Goal: Use online tool/utility: Utilize a website feature to perform a specific function

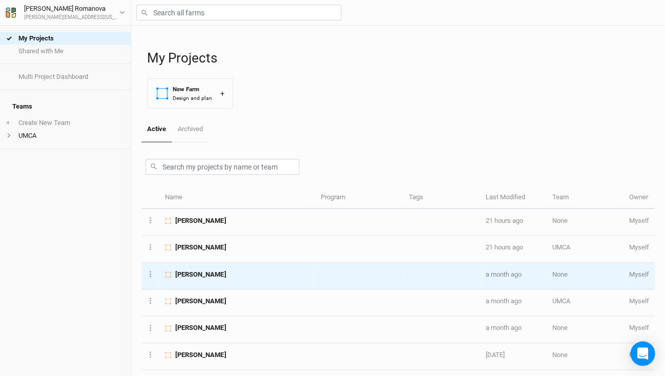
click at [209, 274] on span "[PERSON_NAME]" at bounding box center [200, 274] width 51 height 9
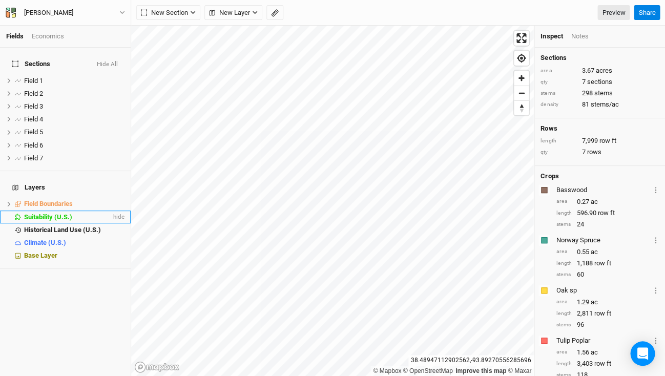
click at [42, 213] on span "Suitability (U.S.)" at bounding box center [48, 217] width 48 height 8
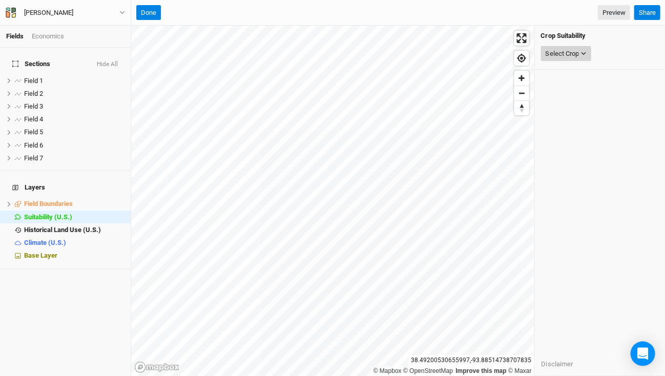
click at [576, 49] on div "Select Crop" at bounding box center [561, 54] width 33 height 10
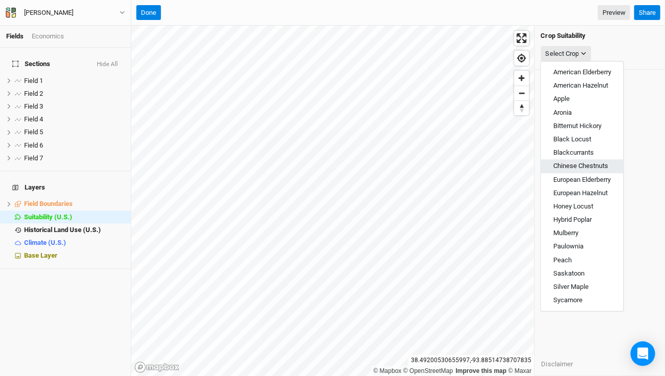
click at [593, 162] on span "Chinese Chestnuts" at bounding box center [580, 166] width 55 height 8
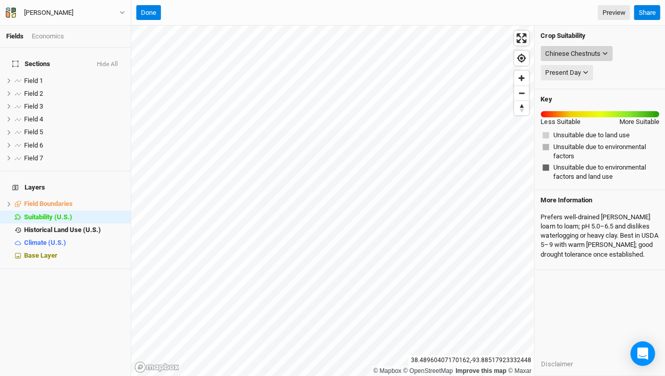
click at [594, 50] on div "Chinese Chestnuts" at bounding box center [572, 54] width 55 height 10
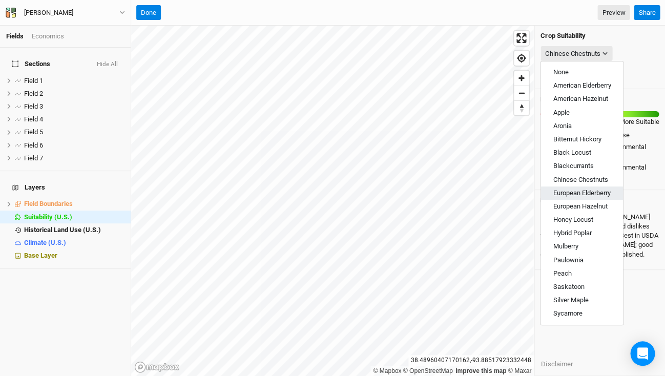
click at [569, 191] on span "European Elderberry" at bounding box center [581, 193] width 57 height 8
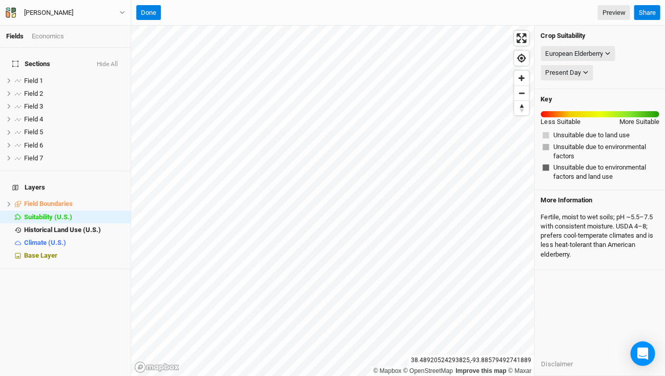
click at [593, 280] on div "Crop Suitability European Elderberry None American Elderberry American Hazelnut…" at bounding box center [600, 201] width 131 height 351
click at [600, 54] on div "European Elderberry" at bounding box center [573, 54] width 57 height 10
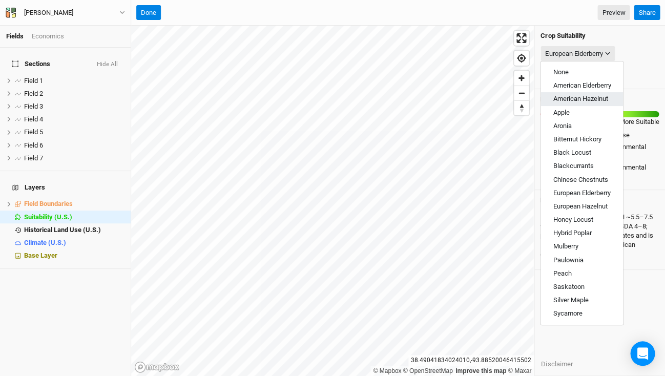
click at [573, 92] on button "American Hazelnut" at bounding box center [582, 98] width 83 height 13
